Goal: Task Accomplishment & Management: Use online tool/utility

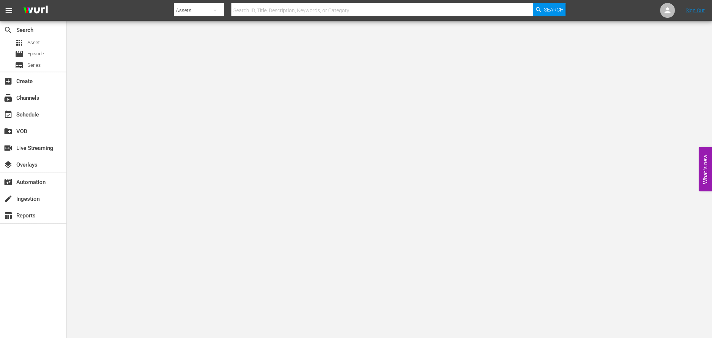
click at [252, 10] on input "text" at bounding box center [381, 10] width 301 height 18
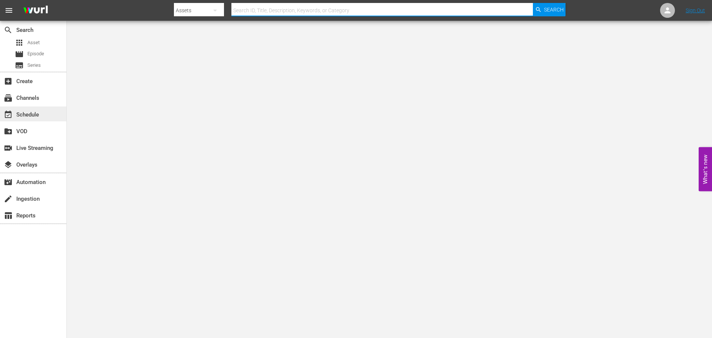
click at [40, 113] on div "event_available Schedule" at bounding box center [21, 113] width 42 height 7
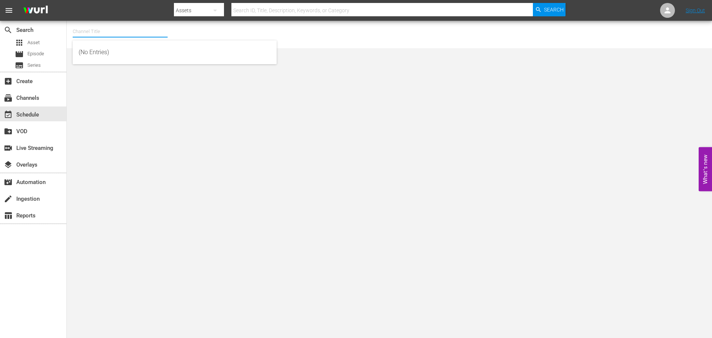
click at [87, 26] on input "text" at bounding box center [120, 32] width 95 height 18
click at [128, 53] on div "Scares by [PERSON_NAME] (1566 - amc_scaresbyshudder_1)" at bounding box center [175, 52] width 192 height 18
type input "Scares by [PERSON_NAME] (1566 - amc_scaresbyshudder_1)"
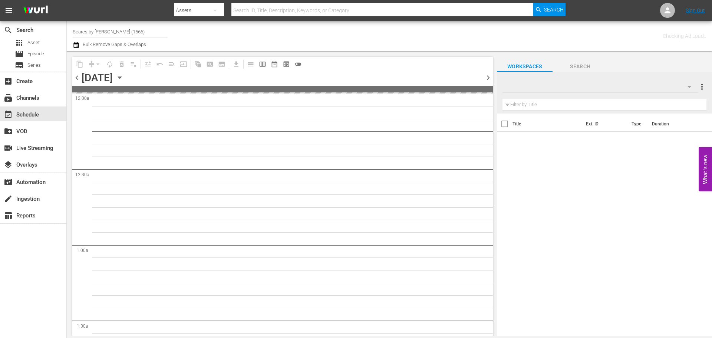
click at [126, 77] on div "[DATE] [DATE]" at bounding box center [104, 78] width 44 height 12
click at [124, 75] on icon "button" at bounding box center [120, 77] width 8 height 8
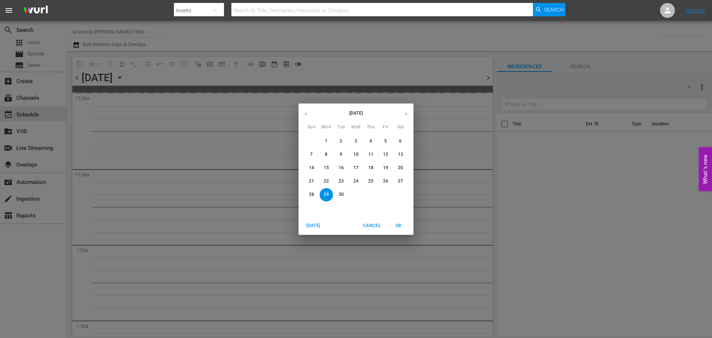
click at [404, 115] on icon "button" at bounding box center [406, 114] width 6 height 6
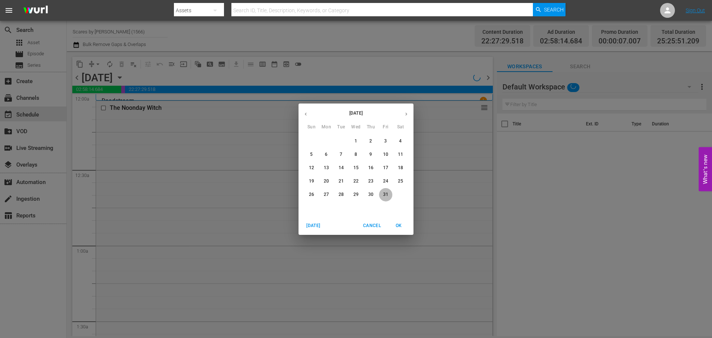
click at [383, 190] on button "31" at bounding box center [385, 194] width 13 height 13
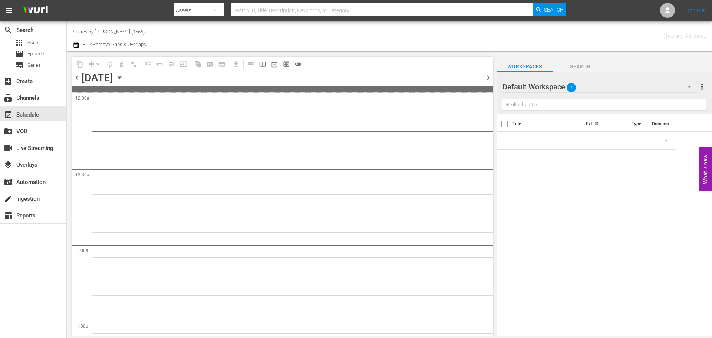
click at [487, 78] on span "chevron_right" at bounding box center [487, 77] width 9 height 9
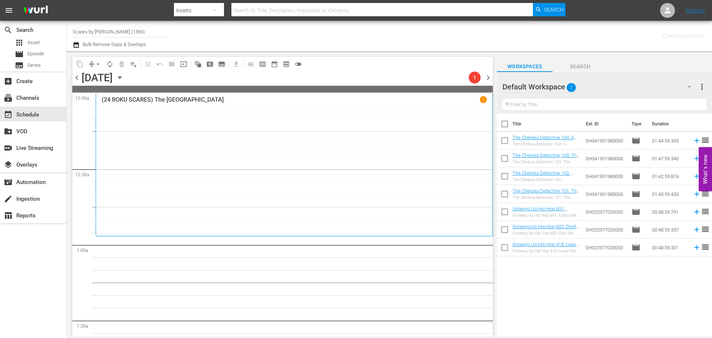
click at [139, 116] on div "(24 ROKU SCARES) The Amusement Park 1" at bounding box center [294, 164] width 385 height 137
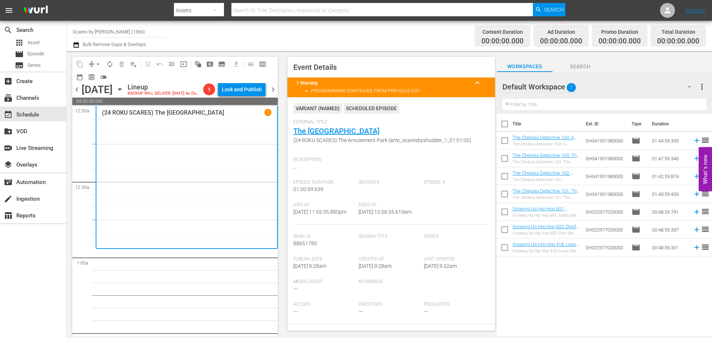
click at [79, 94] on span "chevron_left" at bounding box center [76, 89] width 9 height 9
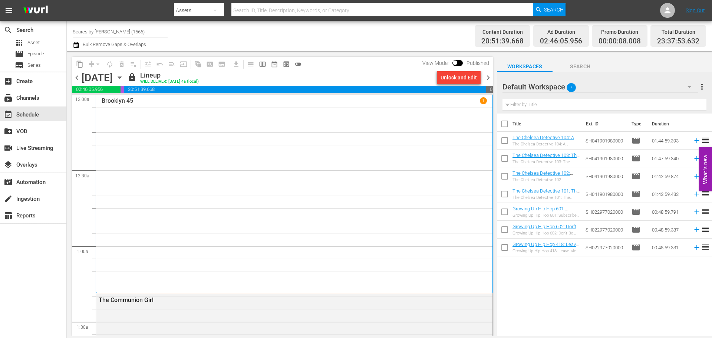
click at [76, 80] on span "chevron_left" at bounding box center [76, 77] width 9 height 9
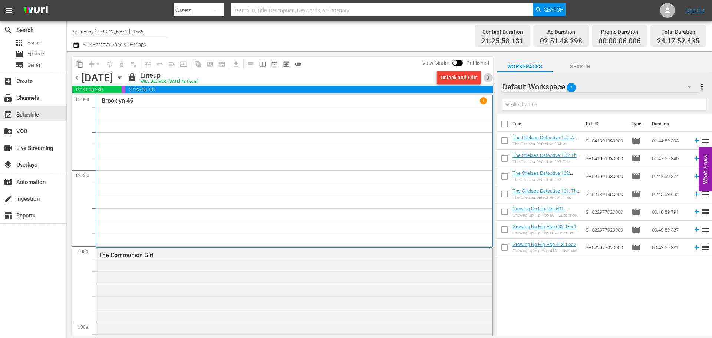
click at [488, 76] on span "chevron_right" at bounding box center [487, 77] width 9 height 9
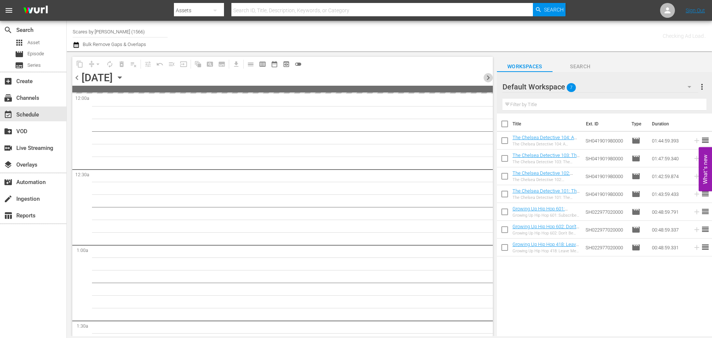
click at [488, 76] on span "chevron_right" at bounding box center [487, 77] width 9 height 9
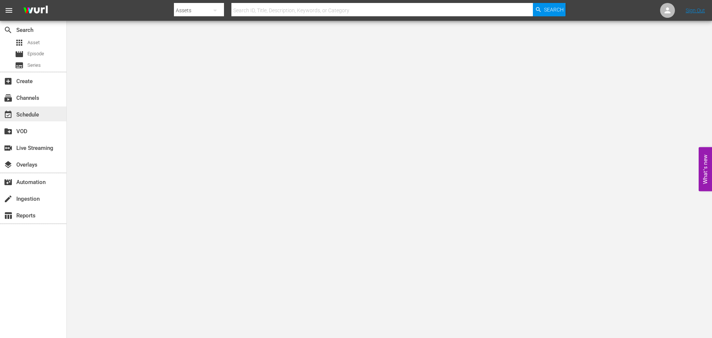
click at [43, 110] on div "event_available Schedule" at bounding box center [33, 113] width 66 height 15
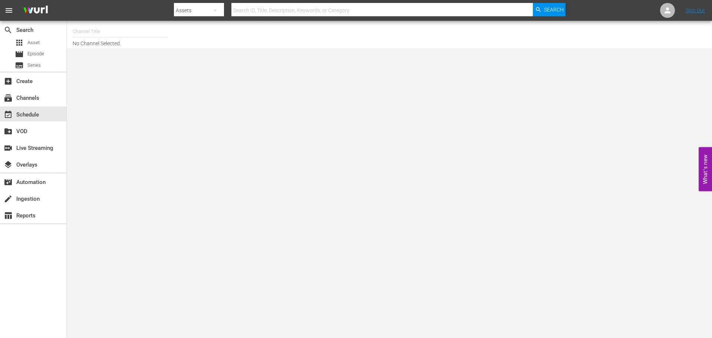
click at [90, 29] on input "text" at bounding box center [120, 32] width 95 height 18
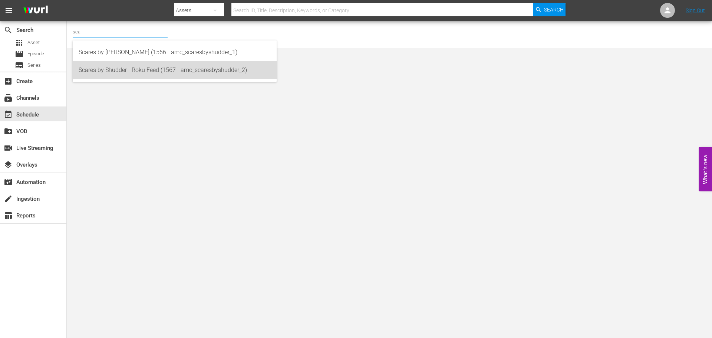
click at [104, 71] on div "Scares by Shudder - Roku Feed (1567 - amc_scaresbyshudder_2)" at bounding box center [175, 70] width 192 height 18
type input "Scares by Shudder - Roku Feed (1567 - amc_scaresbyshudder_2)"
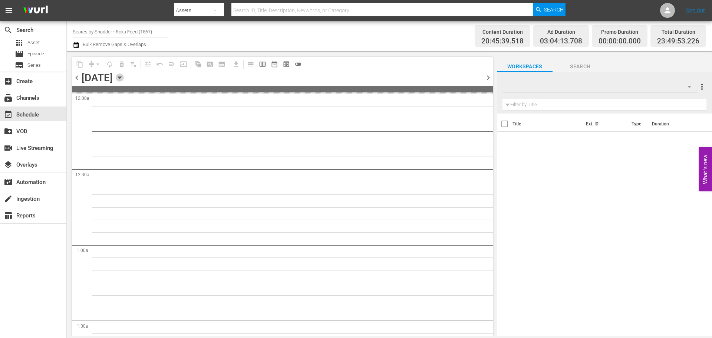
click at [124, 75] on icon "button" at bounding box center [120, 77] width 8 height 8
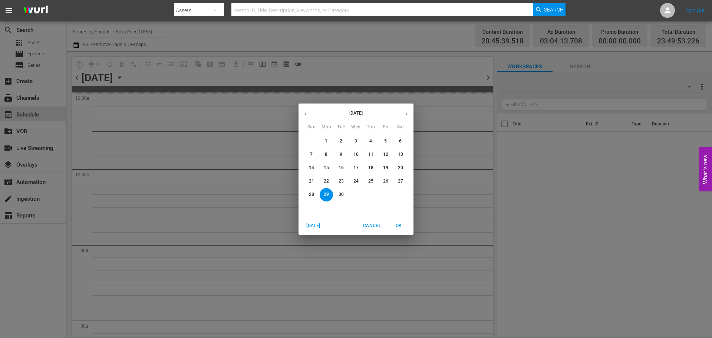
click at [404, 115] on icon "button" at bounding box center [406, 114] width 6 height 6
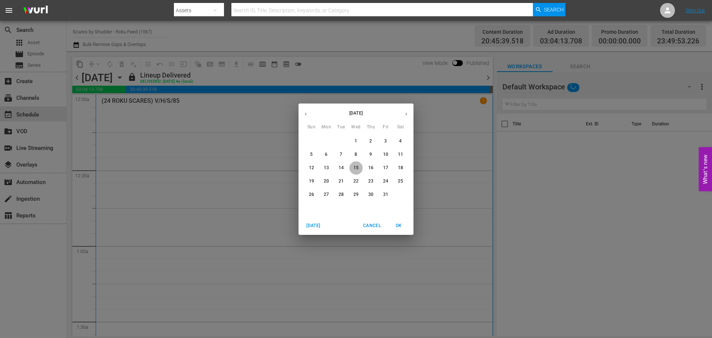
click at [355, 166] on p "15" at bounding box center [355, 168] width 5 height 6
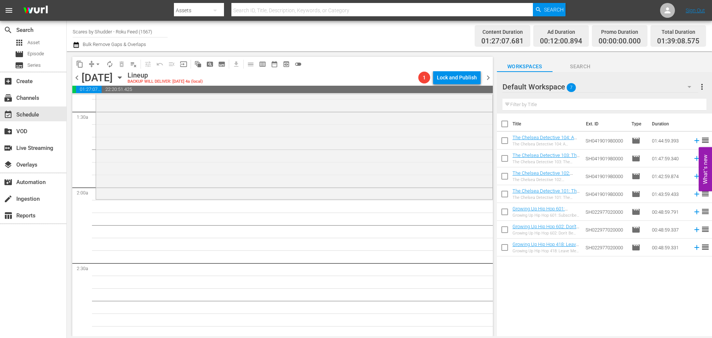
scroll to position [111, 0]
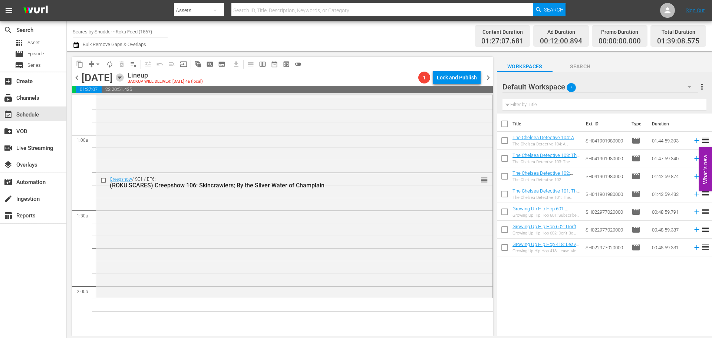
click at [121, 77] on icon "button" at bounding box center [119, 78] width 3 height 2
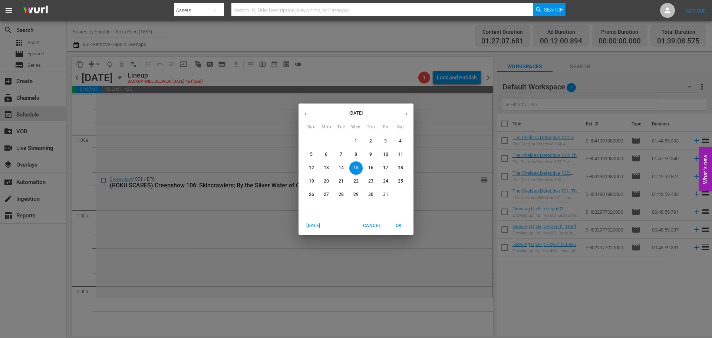
click at [301, 110] on button "button" at bounding box center [305, 114] width 14 height 14
click at [326, 197] on p "29" at bounding box center [326, 194] width 5 height 6
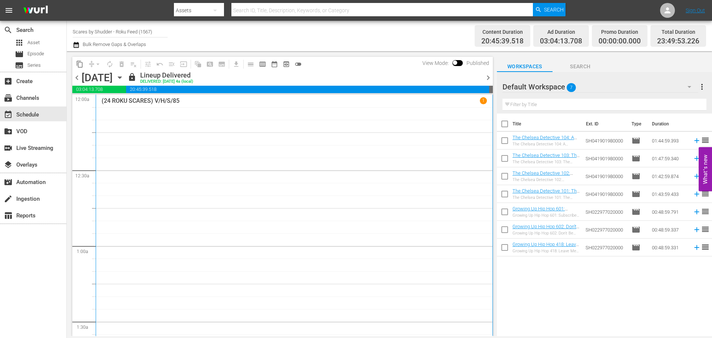
click at [492, 78] on span "chevron_right" at bounding box center [487, 77] width 9 height 9
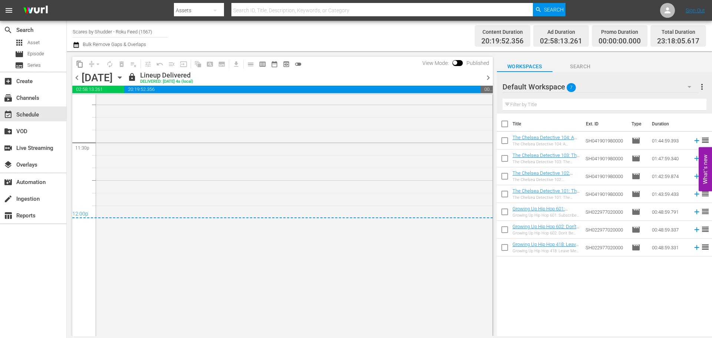
scroll to position [3517, 0]
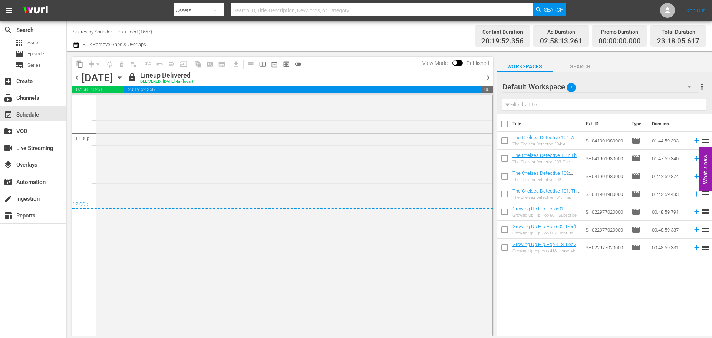
click at [488, 77] on span "chevron_right" at bounding box center [487, 77] width 9 height 9
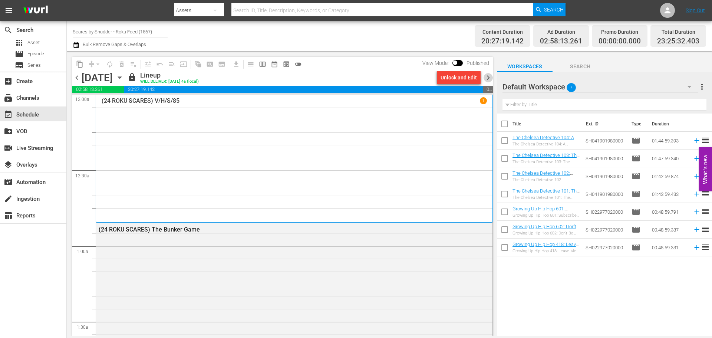
click at [490, 76] on span "chevron_right" at bounding box center [487, 77] width 9 height 9
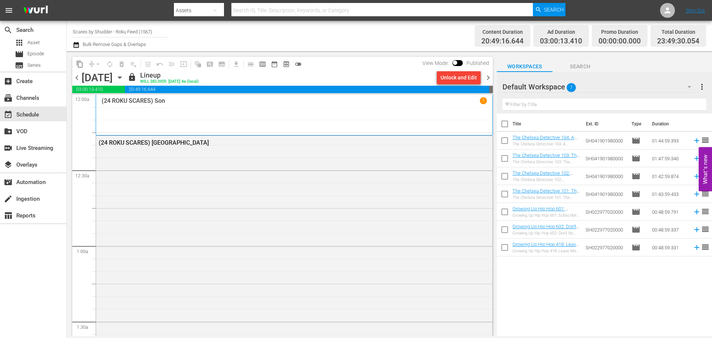
click at [489, 73] on span "chevron_right" at bounding box center [487, 77] width 9 height 9
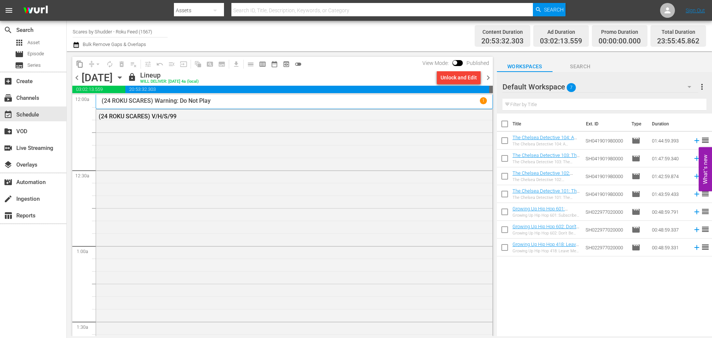
click at [490, 74] on span "chevron_right" at bounding box center [487, 77] width 9 height 9
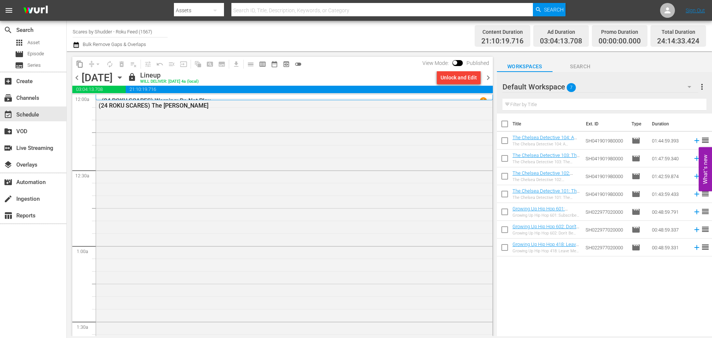
click at [124, 76] on icon "button" at bounding box center [120, 77] width 8 height 8
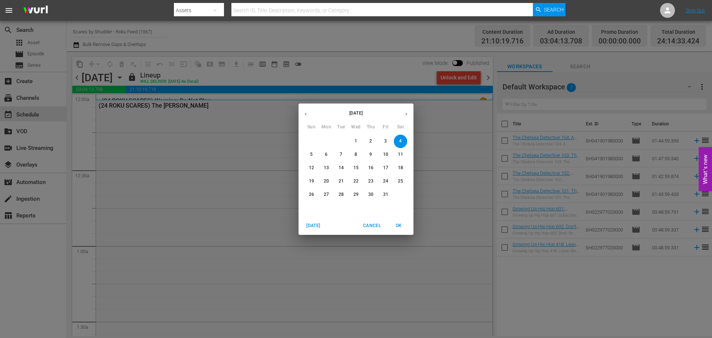
click at [308, 114] on icon "button" at bounding box center [306, 114] width 6 height 6
click at [328, 188] on button "29" at bounding box center [326, 194] width 13 height 13
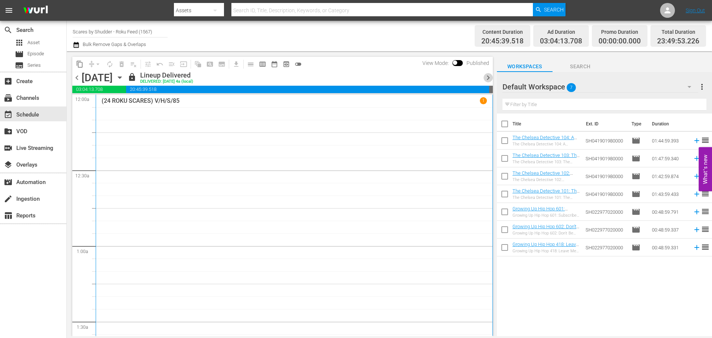
click at [485, 76] on span "chevron_right" at bounding box center [487, 77] width 9 height 9
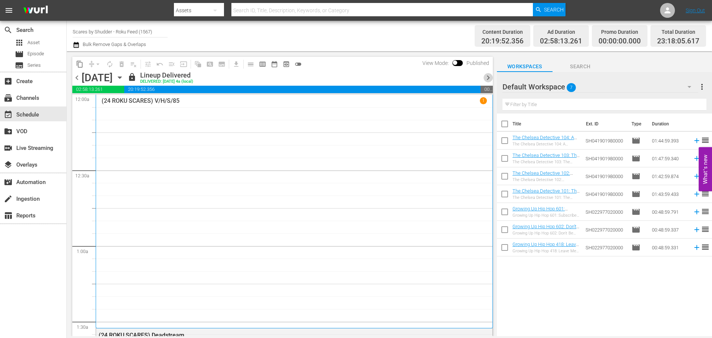
click at [484, 73] on span "chevron_right" at bounding box center [487, 77] width 9 height 9
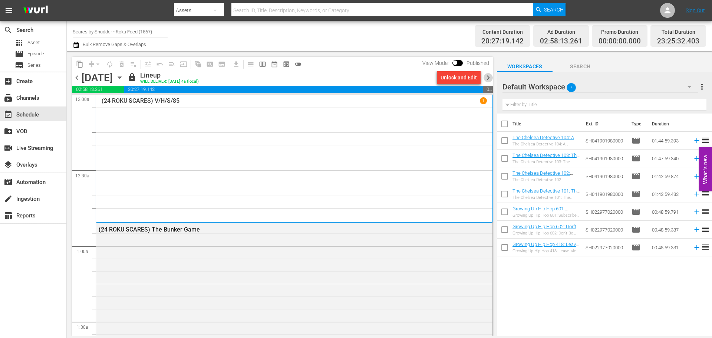
click at [487, 76] on span "chevron_right" at bounding box center [487, 77] width 9 height 9
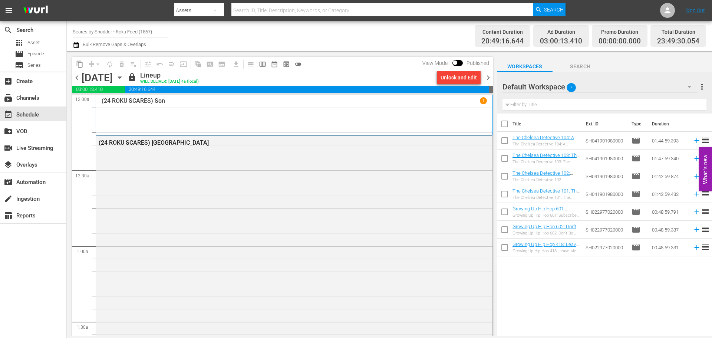
click at [487, 75] on span "chevron_right" at bounding box center [487, 77] width 9 height 9
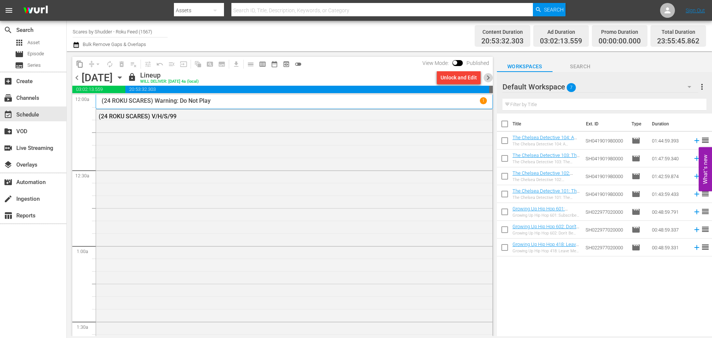
click at [488, 77] on span "chevron_right" at bounding box center [487, 77] width 9 height 9
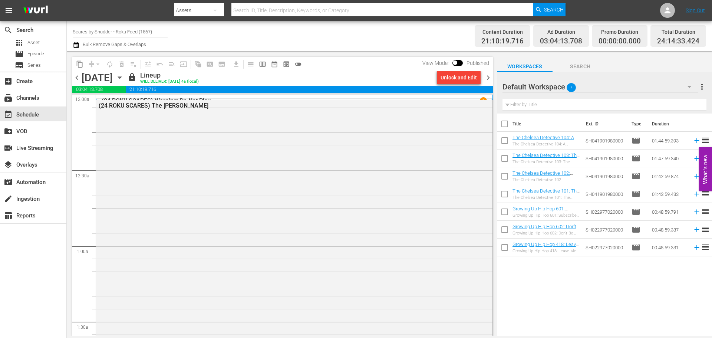
click at [488, 74] on span "chevron_right" at bounding box center [487, 77] width 9 height 9
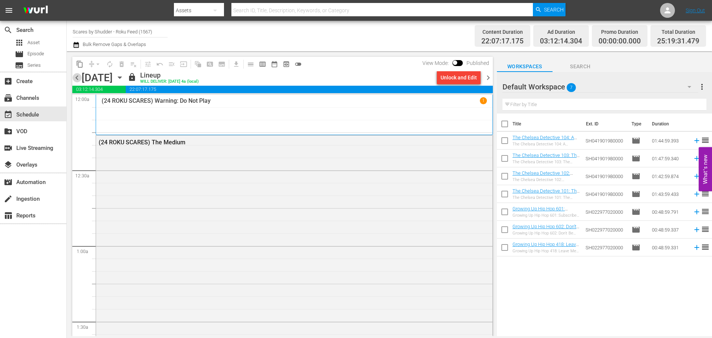
click at [75, 80] on span "chevron_left" at bounding box center [76, 77] width 9 height 9
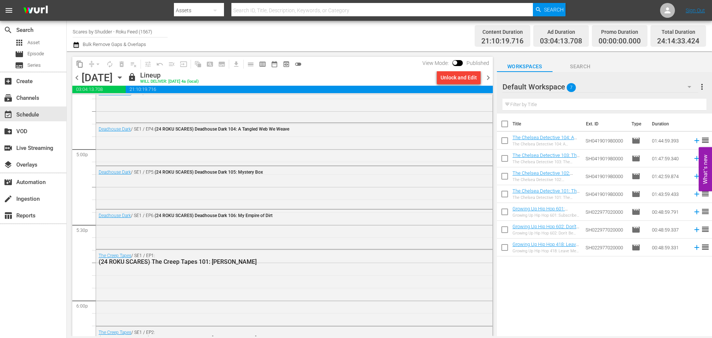
scroll to position [2451, 0]
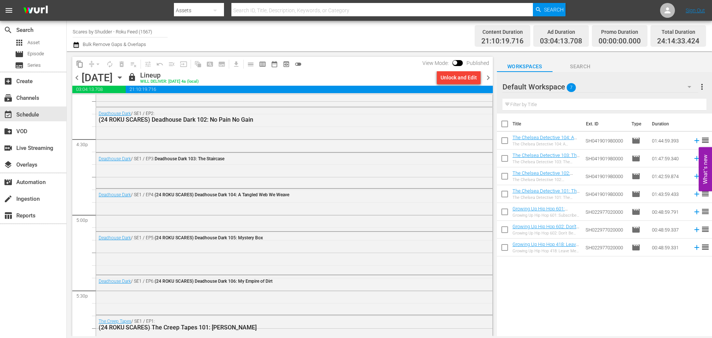
click at [77, 80] on span "chevron_left" at bounding box center [76, 77] width 9 height 9
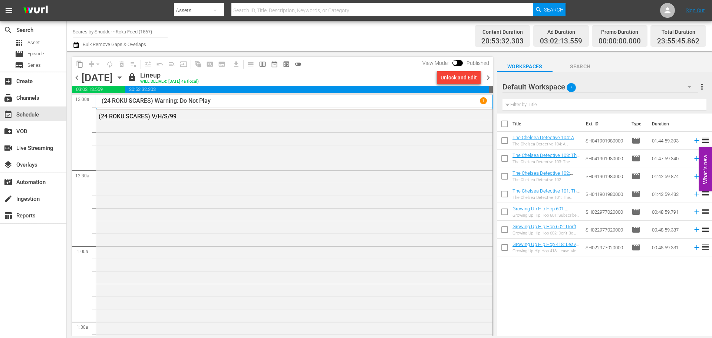
click at [77, 77] on span "chevron_left" at bounding box center [76, 77] width 9 height 9
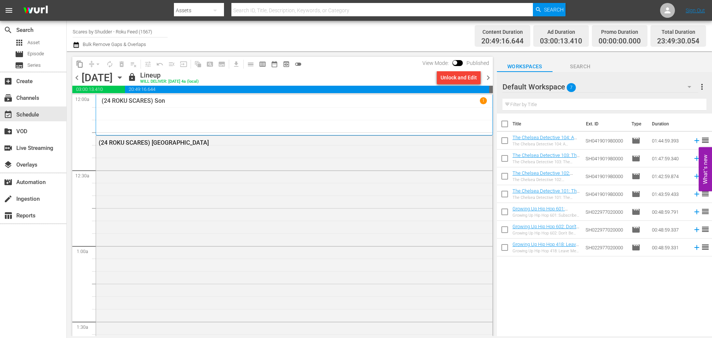
click at [79, 76] on span "chevron_left" at bounding box center [76, 77] width 9 height 9
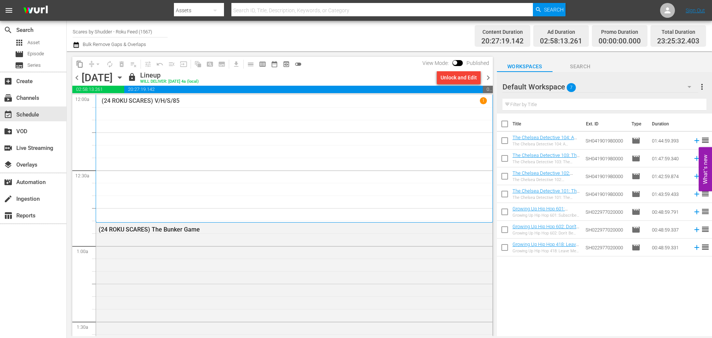
click at [74, 77] on span "chevron_left" at bounding box center [76, 77] width 9 height 9
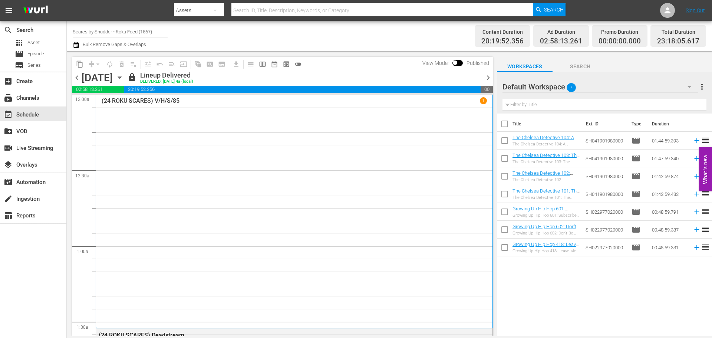
click at [80, 73] on span "chevron_left" at bounding box center [76, 77] width 9 height 9
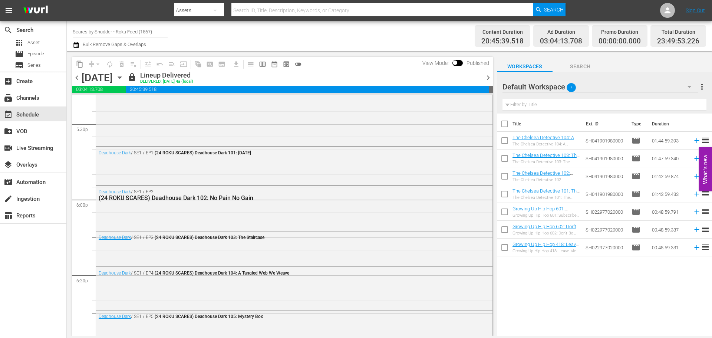
scroll to position [2643, 0]
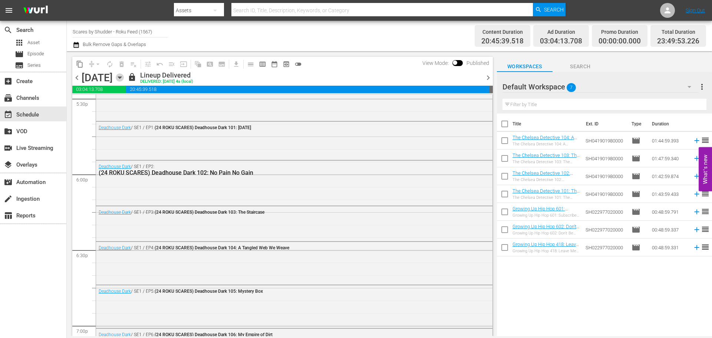
click at [121, 79] on icon "button" at bounding box center [119, 78] width 3 height 2
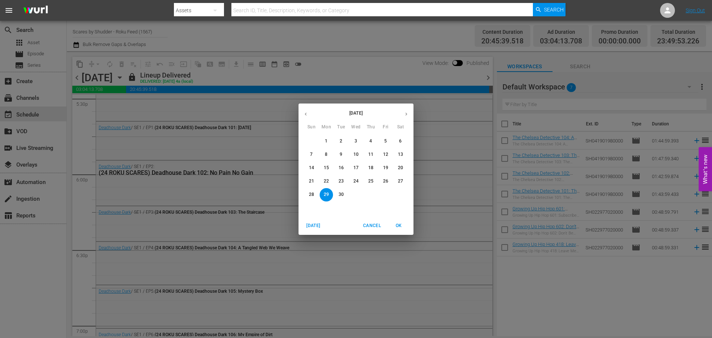
click at [404, 113] on icon "button" at bounding box center [406, 114] width 6 height 6
click at [358, 170] on p "15" at bounding box center [355, 168] width 5 height 6
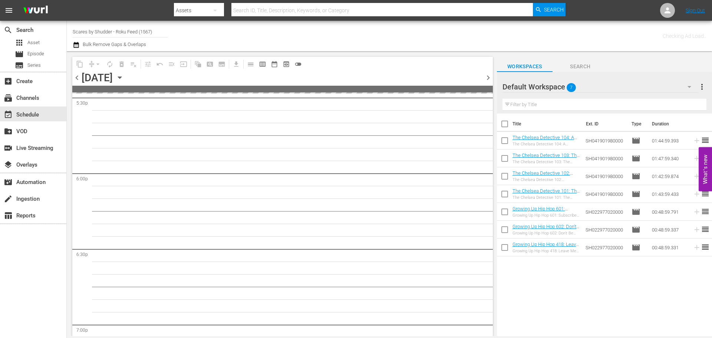
scroll to position [2681, 0]
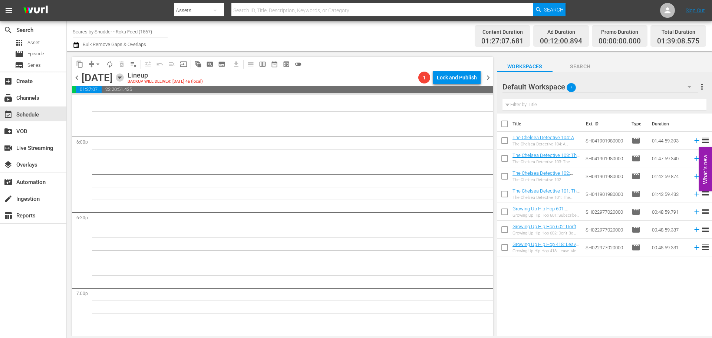
click at [124, 75] on icon "button" at bounding box center [120, 77] width 8 height 8
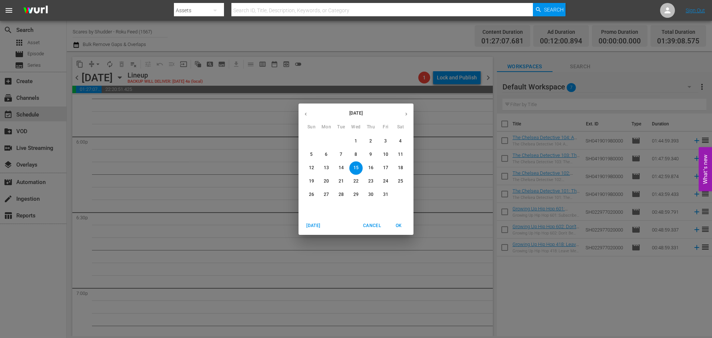
click at [304, 118] on button "button" at bounding box center [305, 114] width 14 height 14
click at [328, 194] on p "29" at bounding box center [326, 194] width 5 height 6
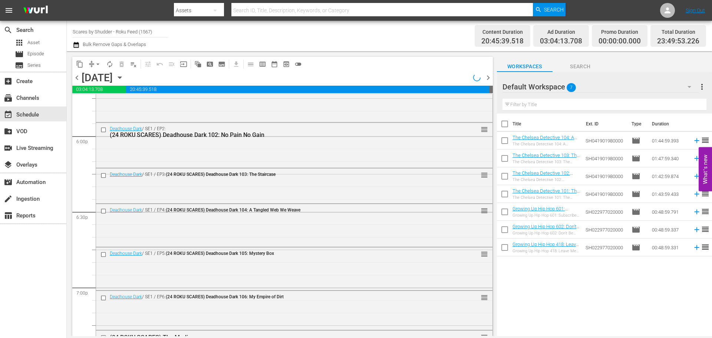
scroll to position [2643, 0]
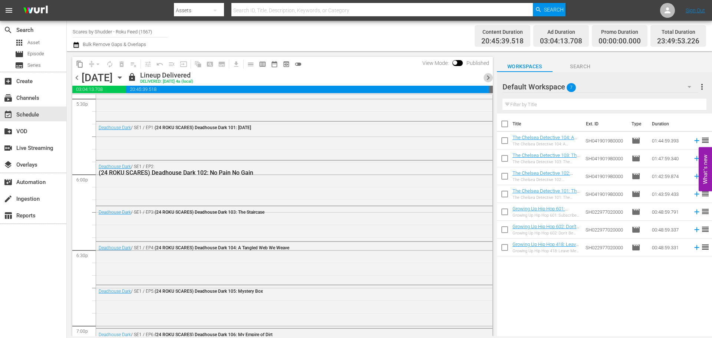
click at [485, 80] on span "chevron_right" at bounding box center [487, 77] width 9 height 9
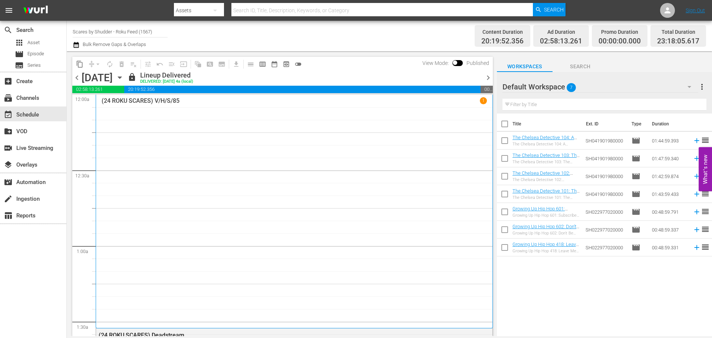
click at [488, 76] on span "chevron_right" at bounding box center [487, 77] width 9 height 9
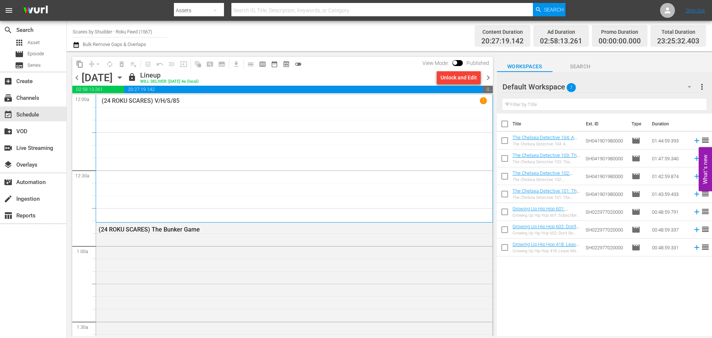
click at [489, 77] on span "chevron_right" at bounding box center [487, 77] width 9 height 9
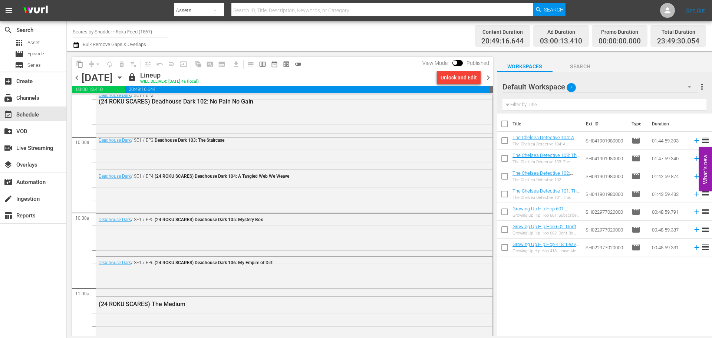
scroll to position [1476, 0]
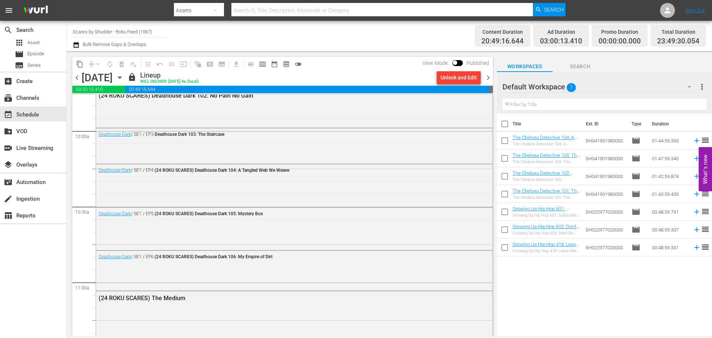
click at [490, 82] on span "chevron_right" at bounding box center [487, 77] width 9 height 9
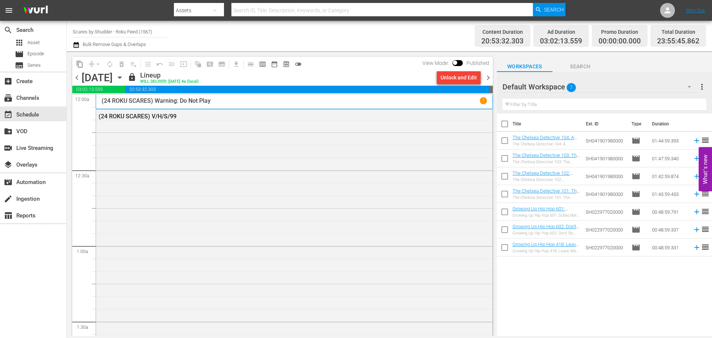
click at [486, 78] on span "chevron_right" at bounding box center [487, 77] width 9 height 9
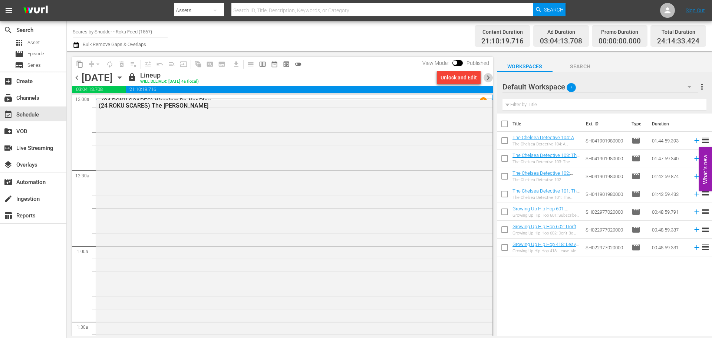
click at [487, 75] on span "chevron_right" at bounding box center [487, 77] width 9 height 9
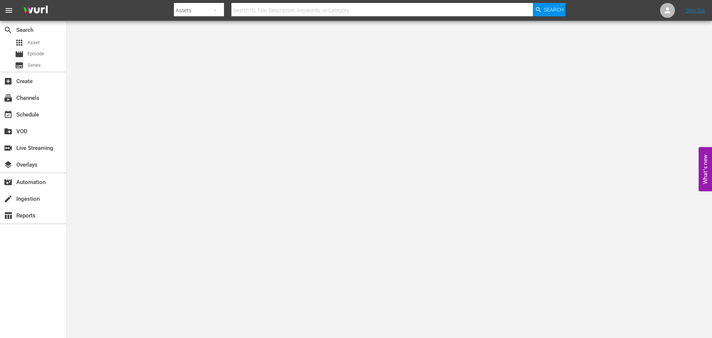
click at [265, 14] on input "text" at bounding box center [381, 10] width 301 height 18
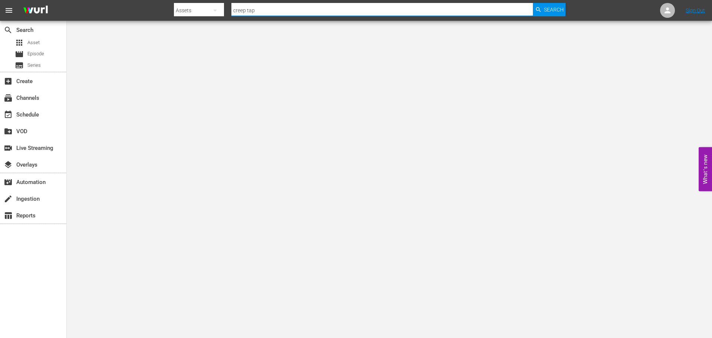
type input "creep tape"
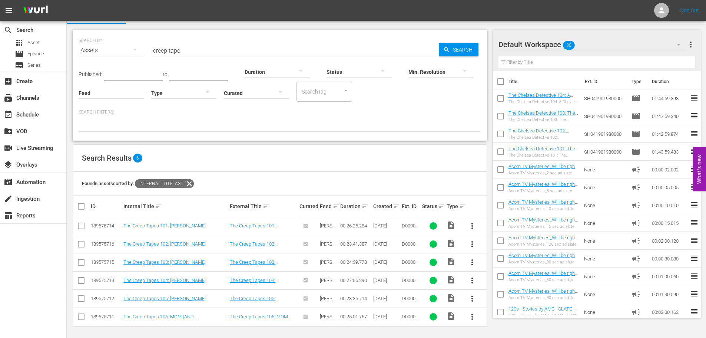
scroll to position [17, 0]
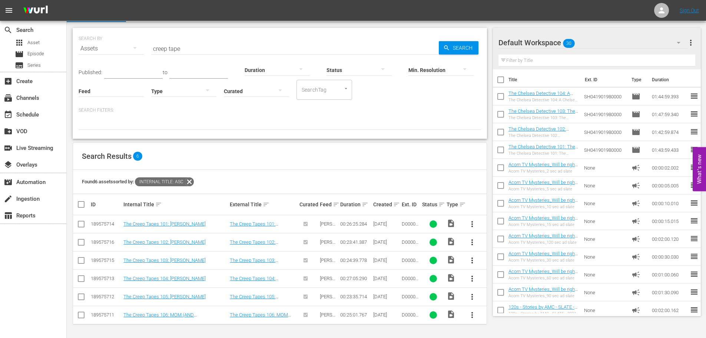
click at [215, 48] on input "creep tape" at bounding box center [295, 49] width 288 height 18
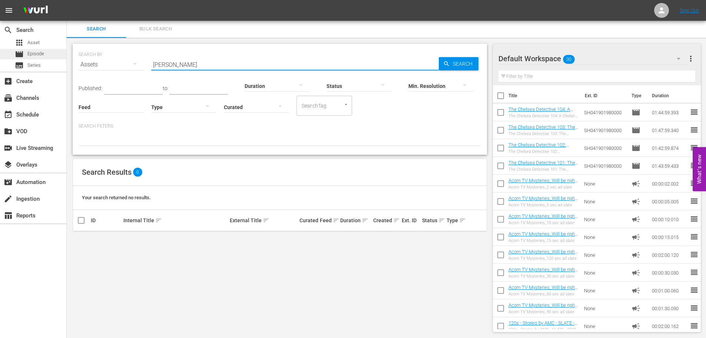
drag, startPoint x: 220, startPoint y: 62, endPoint x: 54, endPoint y: 54, distance: 166.3
paste input "[PERSON_NAME]"
click at [463, 63] on span "Search" at bounding box center [464, 63] width 29 height 13
drag, startPoint x: 169, startPoint y: 67, endPoint x: 135, endPoint y: 62, distance: 34.4
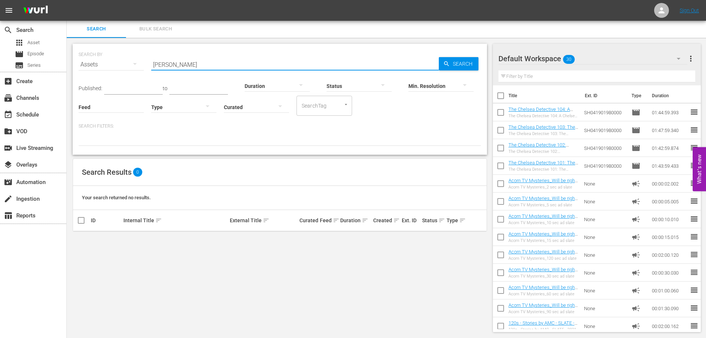
click at [135, 62] on div "SEARCH BY Search By Assets Search ID, Title, Description, Keywords, or Category…" at bounding box center [280, 60] width 403 height 27
paste input "Inspector [PERSON_NAME]"
drag, startPoint x: 181, startPoint y: 64, endPoint x: 119, endPoint y: 57, distance: 62.3
click at [119, 57] on div "SEARCH BY Search By Assets Search ID, Title, Description, Keywords, or Category…" at bounding box center [280, 60] width 403 height 27
click at [201, 66] on input "[PERSON_NAME]" at bounding box center [295, 65] width 288 height 18
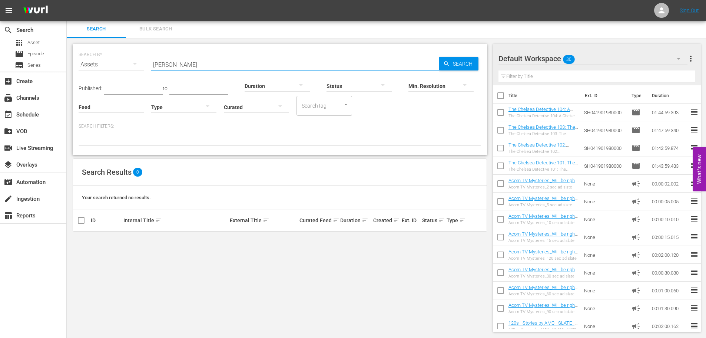
click at [201, 66] on input "[PERSON_NAME]" at bounding box center [295, 65] width 288 height 18
click at [222, 69] on input "[PERSON_NAME]" at bounding box center [295, 65] width 288 height 18
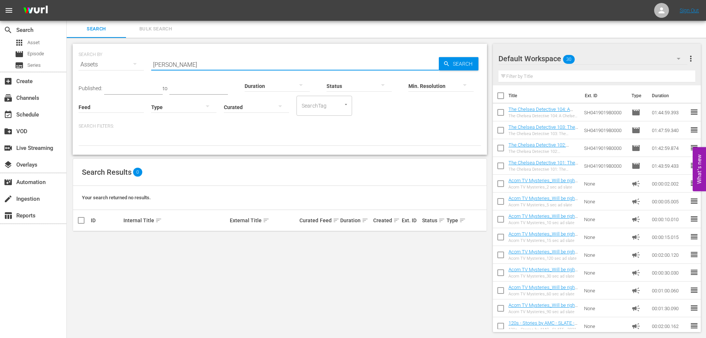
click at [222, 69] on input "[PERSON_NAME]" at bounding box center [295, 65] width 288 height 18
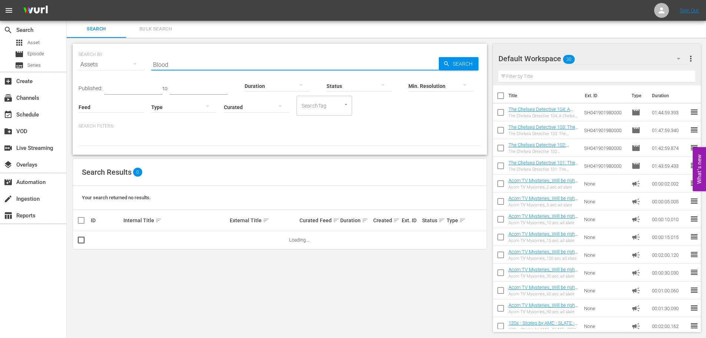
click at [458, 63] on span "Search" at bounding box center [464, 63] width 29 height 13
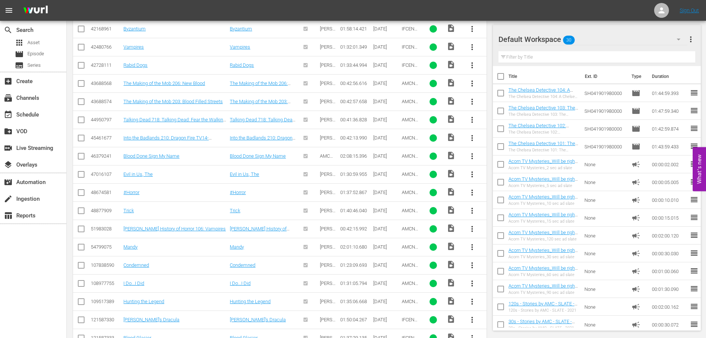
scroll to position [402, 0]
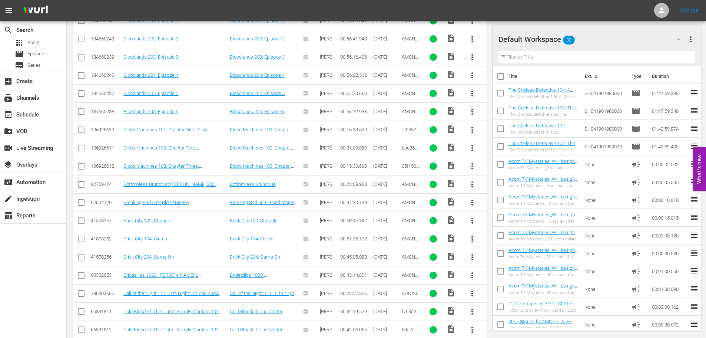
drag, startPoint x: 466, startPoint y: 103, endPoint x: 459, endPoint y: 68, distance: 35.6
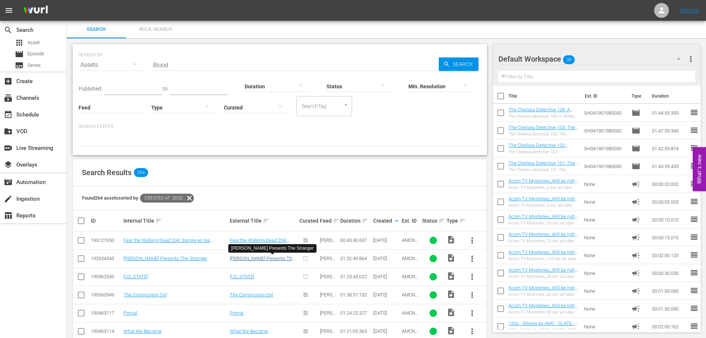
scroll to position [0, 0]
click at [171, 68] on input "Blood" at bounding box center [295, 65] width 288 height 18
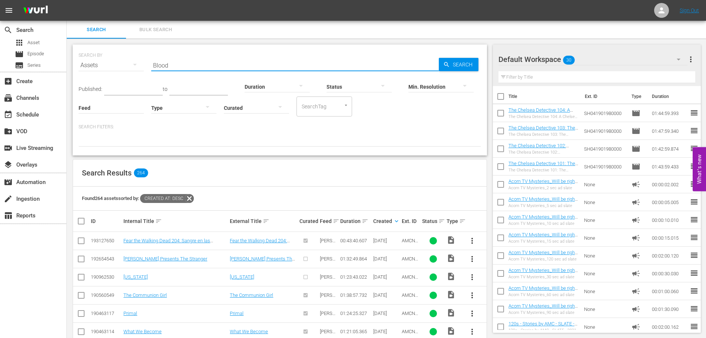
click at [171, 68] on input "Blood" at bounding box center [295, 65] width 288 height 18
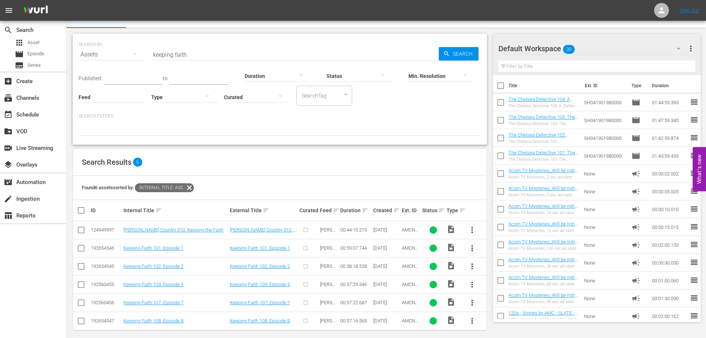
scroll to position [17, 0]
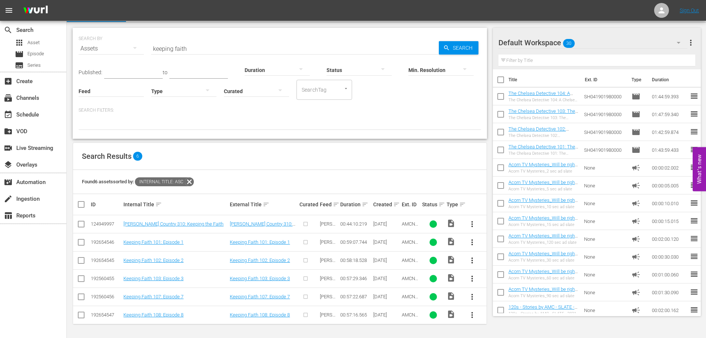
click at [186, 47] on input "keeping faith" at bounding box center [295, 49] width 288 height 18
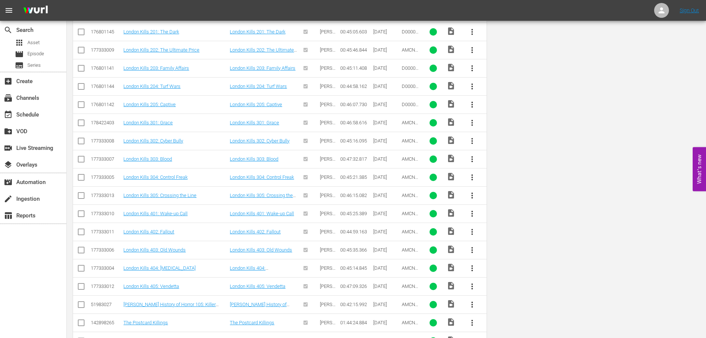
scroll to position [0, 0]
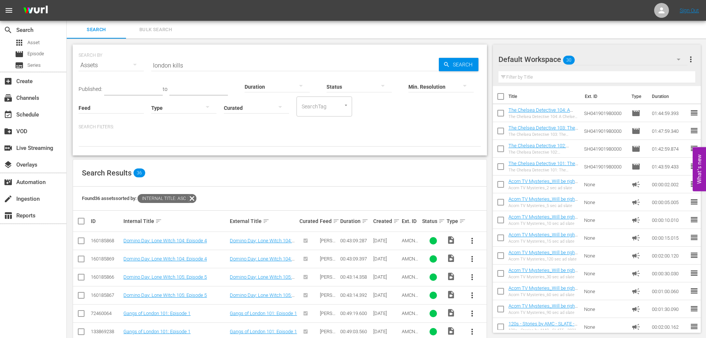
drag, startPoint x: 172, startPoint y: 221, endPoint x: 162, endPoint y: 34, distance: 187.5
click at [183, 62] on input "london kills" at bounding box center [295, 65] width 288 height 18
click at [206, 66] on input "mystery road" at bounding box center [295, 65] width 288 height 18
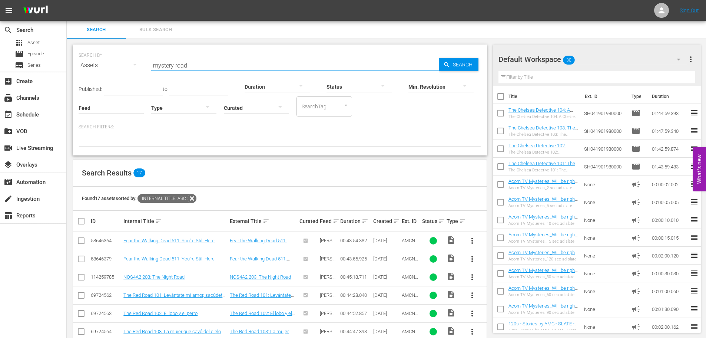
click at [206, 66] on input "mystery road" at bounding box center [295, 65] width 288 height 18
type input "dead still"
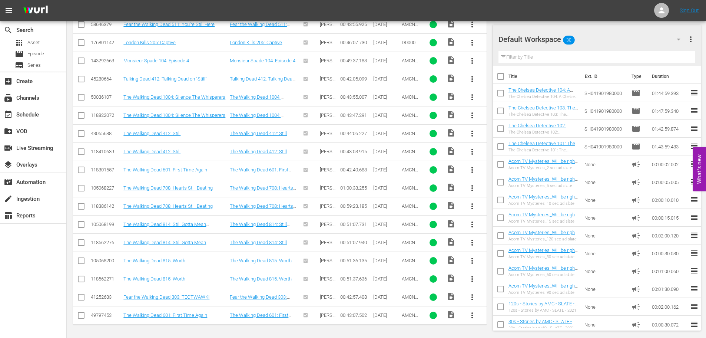
scroll to position [289, 0]
click at [37, 110] on div "event_available Schedule" at bounding box center [21, 113] width 42 height 7
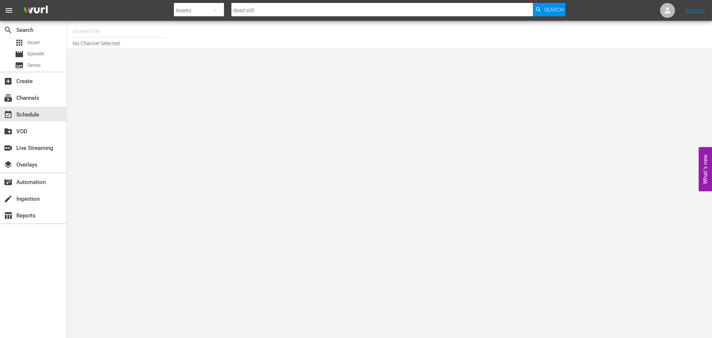
click at [97, 32] on input "text" at bounding box center [120, 32] width 95 height 18
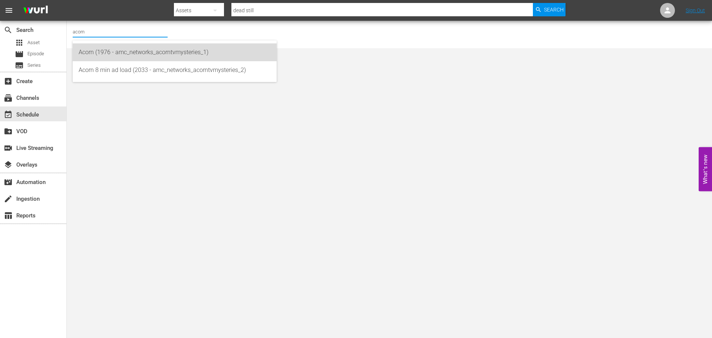
click at [117, 55] on div "Acorn (1976 - amc_networks_acorntvmysteries_1)" at bounding box center [175, 52] width 192 height 18
type input "Acorn (1976 - amc_networks_acorntvmysteries_1)"
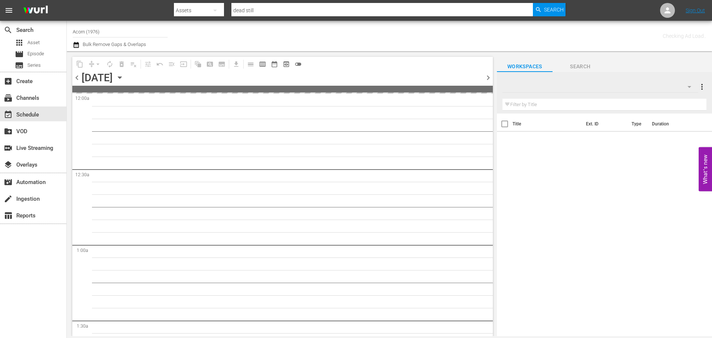
click at [212, 73] on div "chevron_left [DATE] [DATE] chevron_right" at bounding box center [282, 78] width 420 height 14
click at [124, 77] on icon "button" at bounding box center [120, 77] width 8 height 8
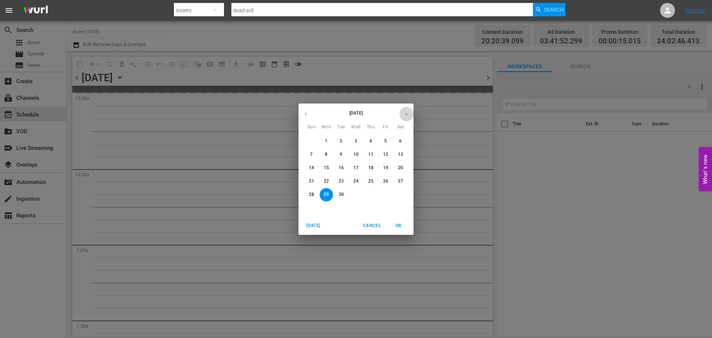
click at [404, 113] on icon "button" at bounding box center [406, 114] width 6 height 6
click at [340, 172] on button "14" at bounding box center [340, 167] width 13 height 13
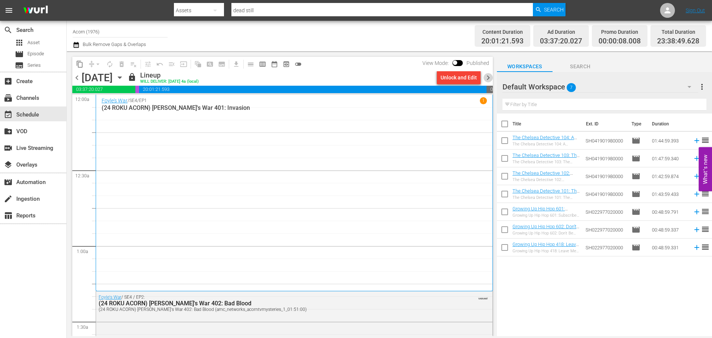
click at [486, 76] on span "chevron_right" at bounding box center [487, 77] width 9 height 9
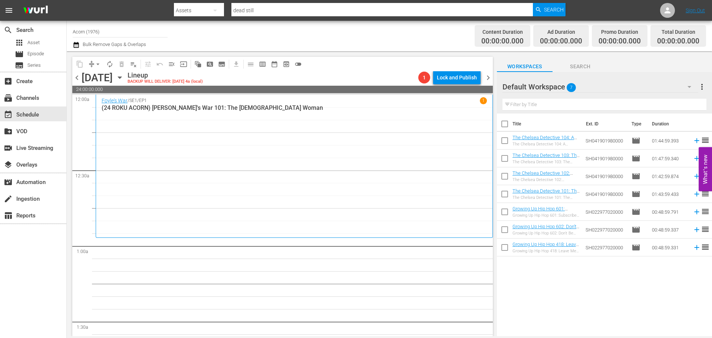
click at [112, 27] on input "Acorn (1976)" at bounding box center [120, 32] width 95 height 18
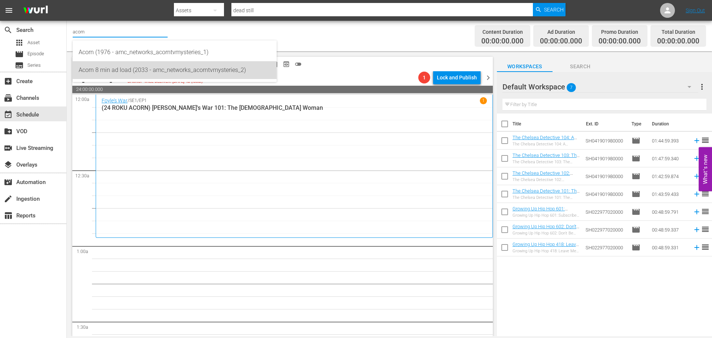
click at [125, 77] on div "Acorn 8 min ad load (2033 - amc_networks_acorntvmysteries_2)" at bounding box center [175, 70] width 192 height 18
type input "Acorn 8 min ad load (2033 - amc_networks_acorntvmysteries_2)"
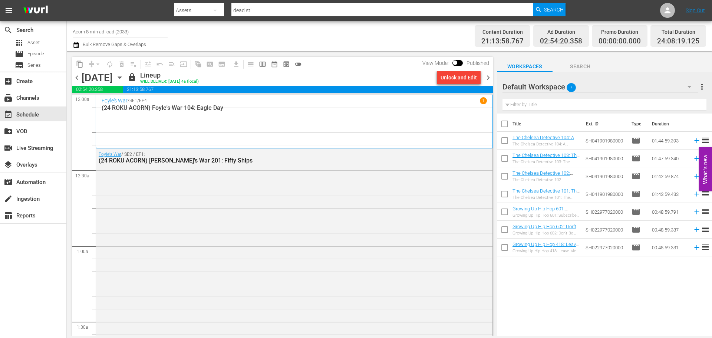
click at [124, 78] on icon "button" at bounding box center [120, 77] width 8 height 8
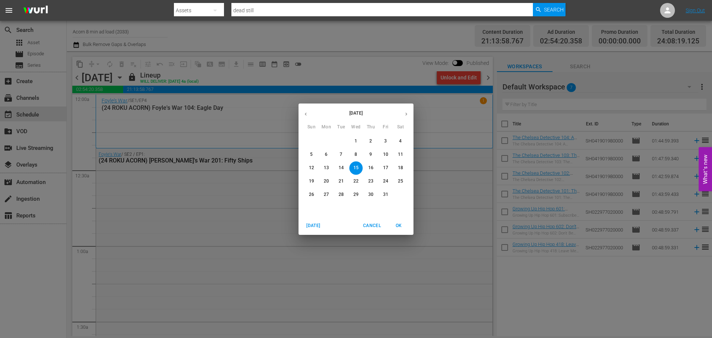
click at [383, 194] on span "31" at bounding box center [385, 194] width 13 height 6
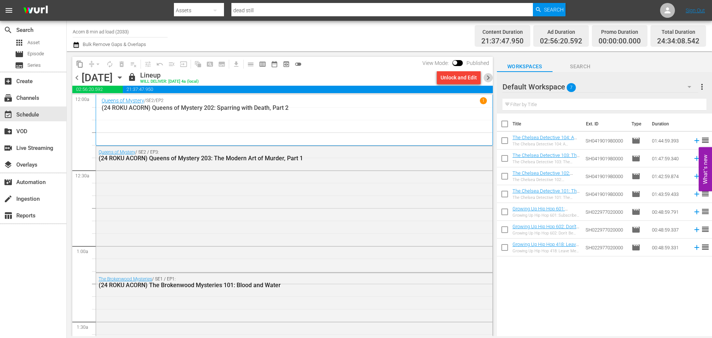
click at [489, 76] on span "chevron_right" at bounding box center [487, 77] width 9 height 9
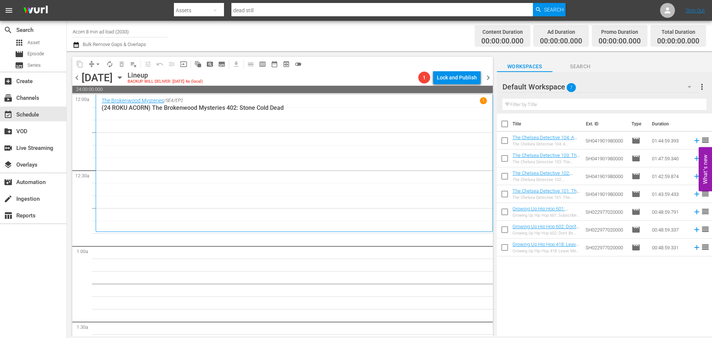
click at [73, 79] on span "chevron_left" at bounding box center [76, 77] width 9 height 9
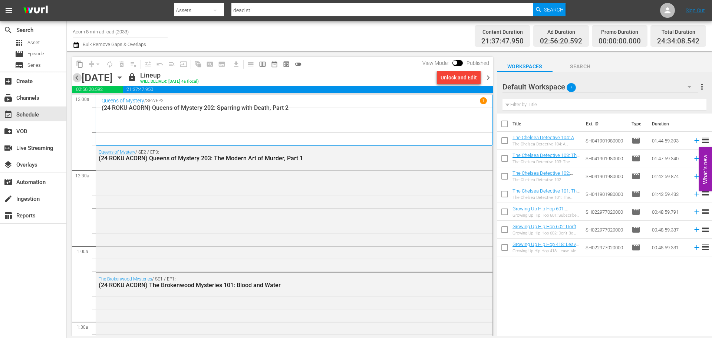
click at [75, 79] on span "chevron_left" at bounding box center [76, 77] width 9 height 9
